Goal: Task Accomplishment & Management: Manage account settings

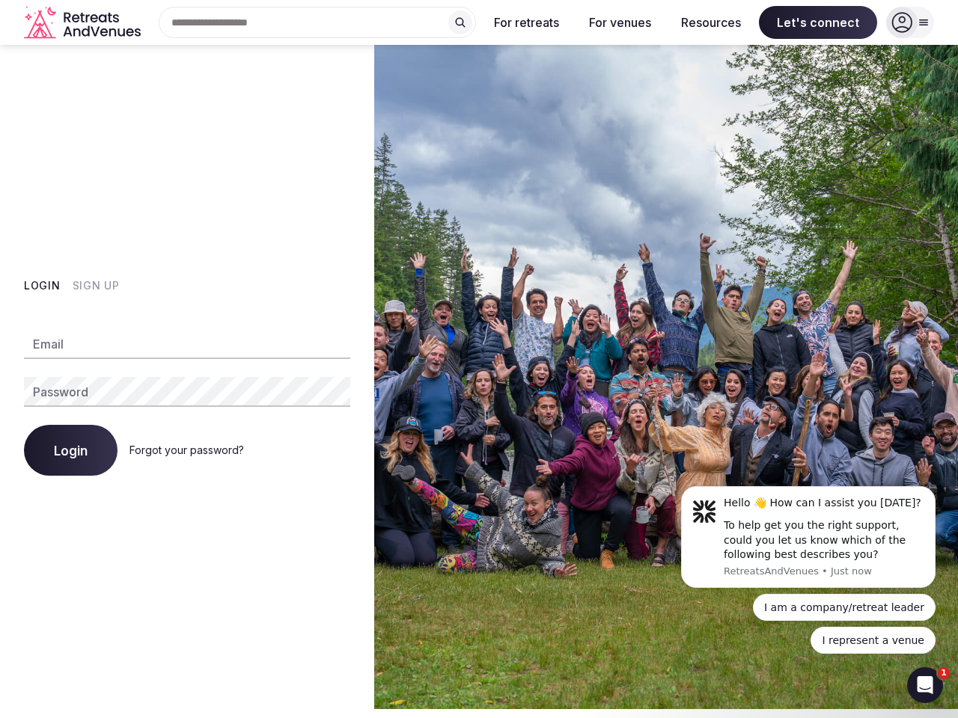
click at [479, 359] on img at bounding box center [666, 377] width 584 height 664
click at [317, 22] on div "Search Popular Destinations [GEOGRAPHIC_DATA], [GEOGRAPHIC_DATA] [GEOGRAPHIC_DA…" at bounding box center [311, 22] width 329 height 31
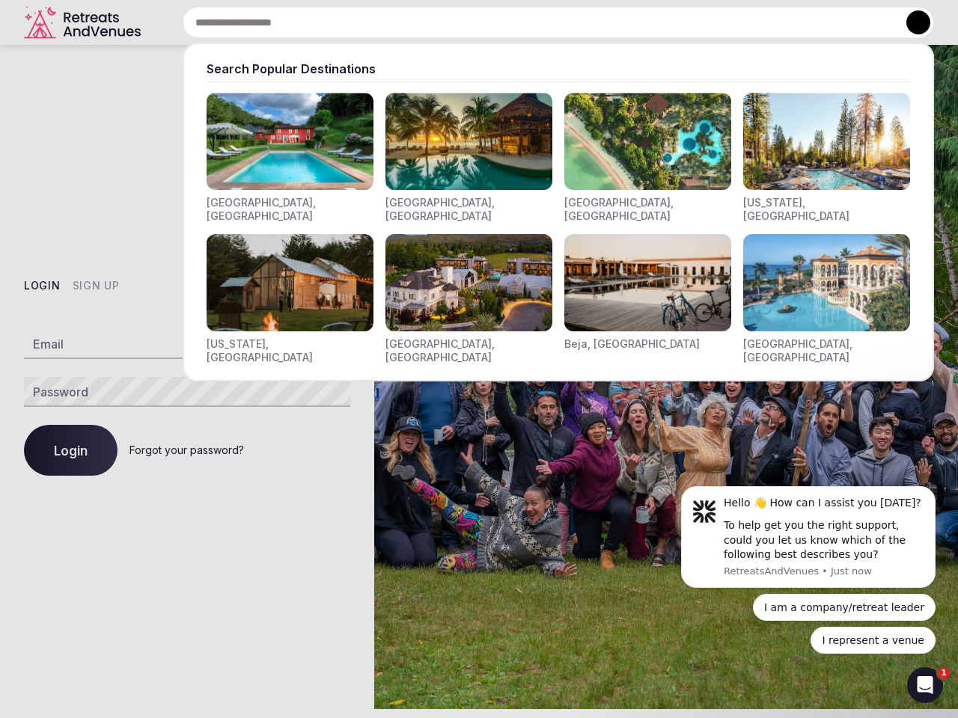
click at [460, 22] on input "text" at bounding box center [558, 22] width 751 height 31
click at [527, 22] on input "text" at bounding box center [558, 22] width 751 height 31
click at [619, 22] on input "text" at bounding box center [558, 22] width 751 height 31
click at [711, 22] on input "text" at bounding box center [558, 22] width 751 height 31
click at [818, 22] on input "text" at bounding box center [558, 22] width 751 height 31
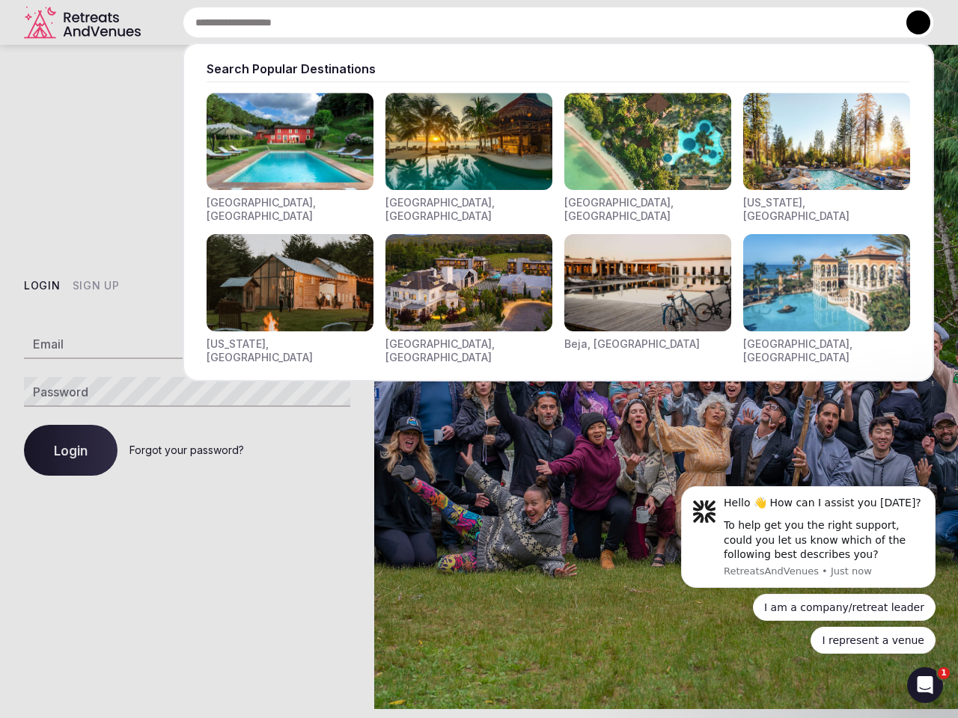
click at [910, 22] on button at bounding box center [918, 22] width 24 height 24
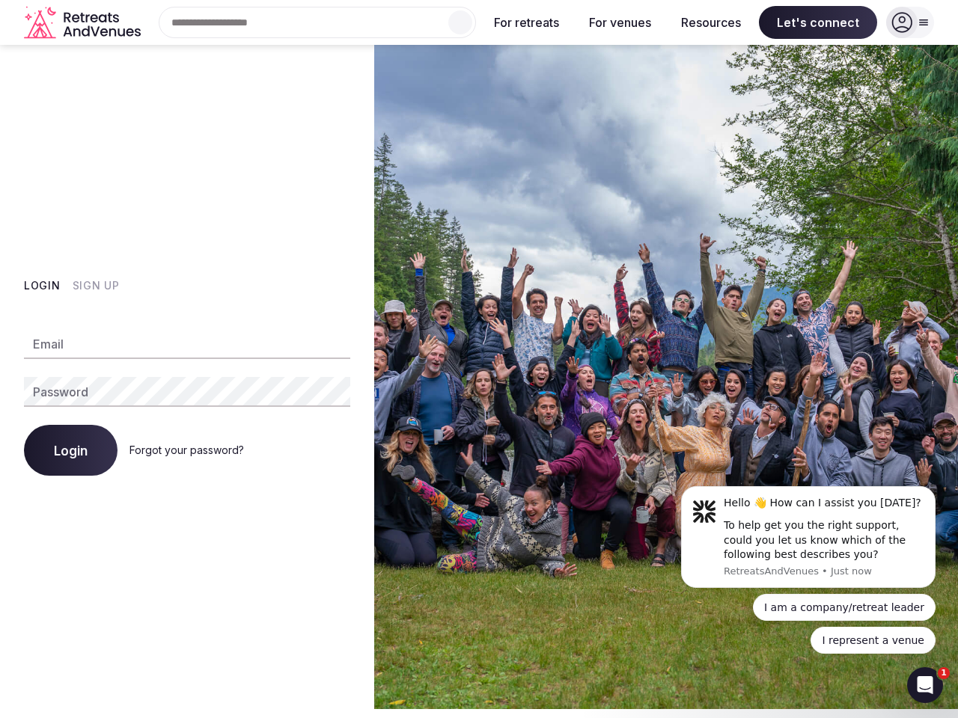
click at [42, 286] on button "Login" at bounding box center [42, 285] width 37 height 15
click at [95, 286] on button "Sign Up" at bounding box center [96, 285] width 47 height 15
